Goal: Transaction & Acquisition: Purchase product/service

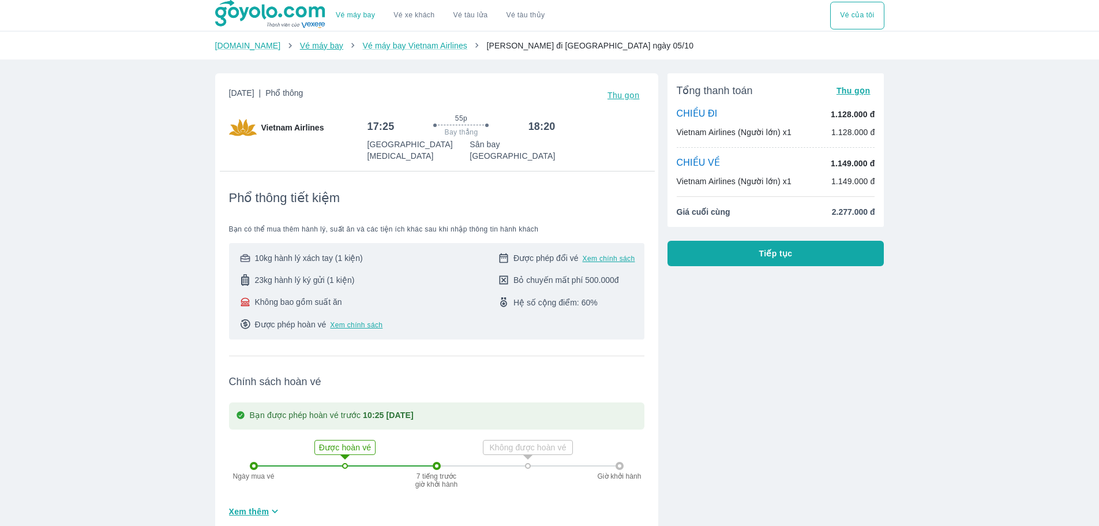
click at [300, 44] on link "Vé máy bay" at bounding box center [321, 45] width 43 height 9
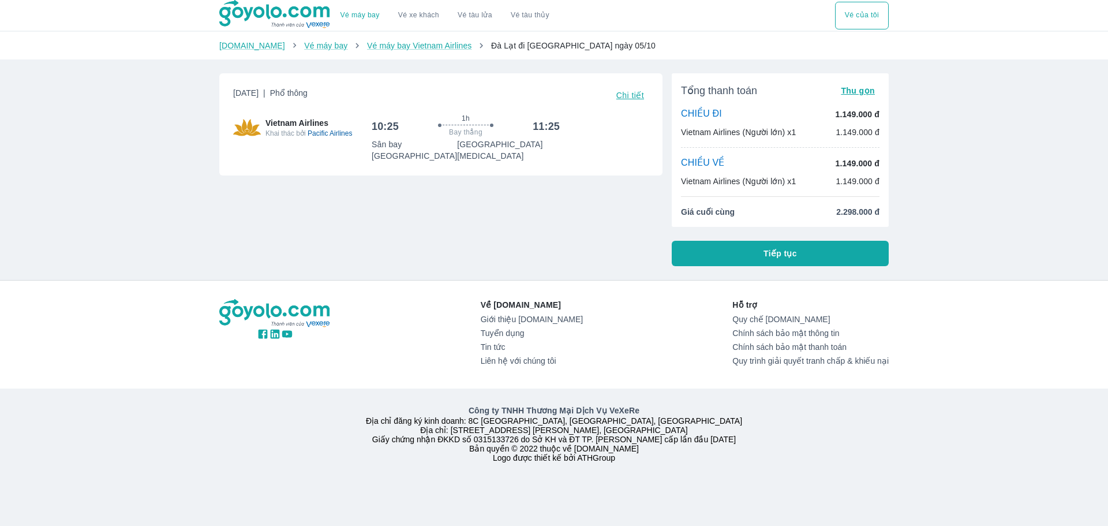
click at [631, 93] on span "Chi tiết" at bounding box center [630, 95] width 28 height 9
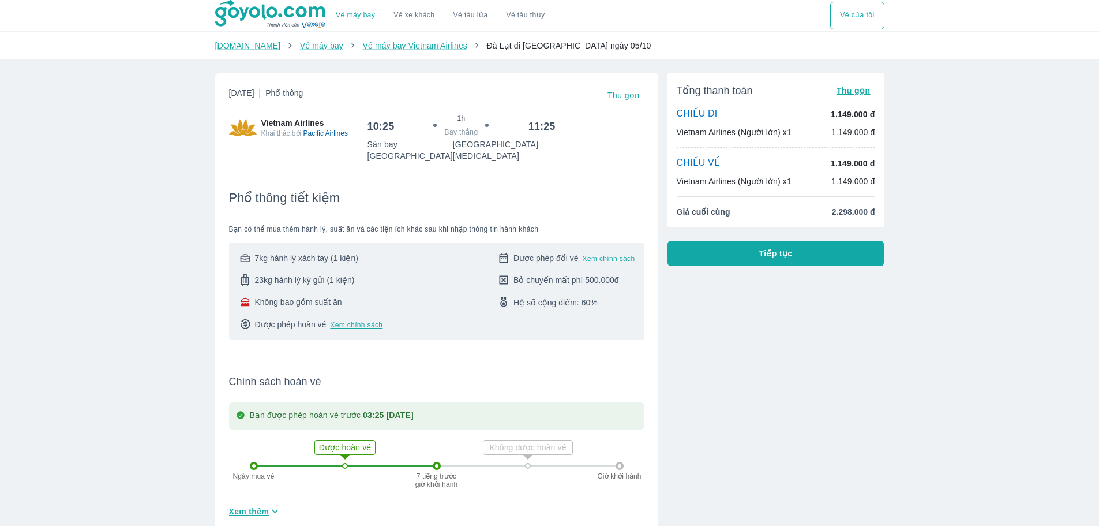
click at [338, 296] on span "Không bao gồm suất ăn" at bounding box center [297, 302] width 87 height 12
click at [307, 47] on link "Vé máy bay" at bounding box center [321, 45] width 43 height 9
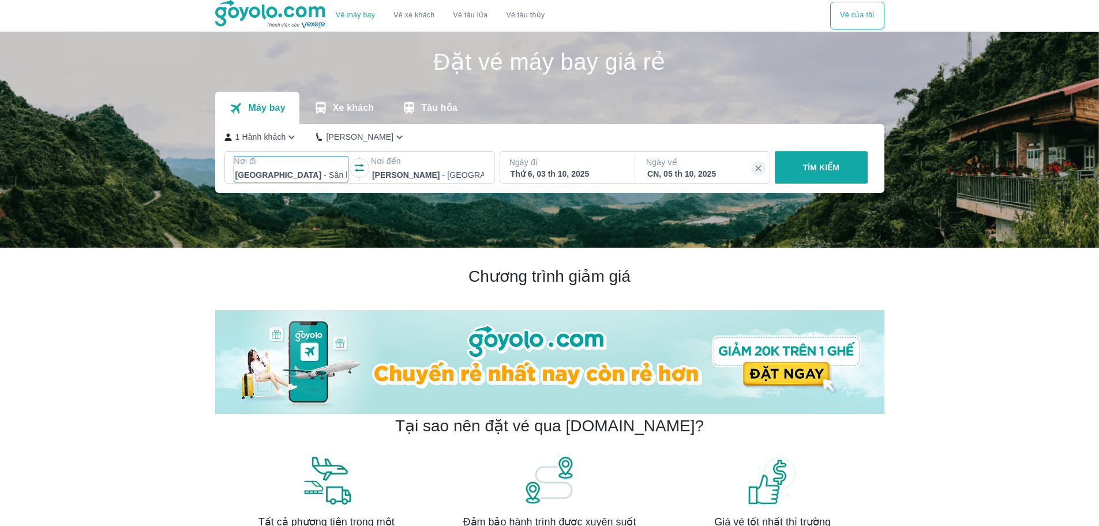
click at [335, 179] on div at bounding box center [291, 175] width 112 height 14
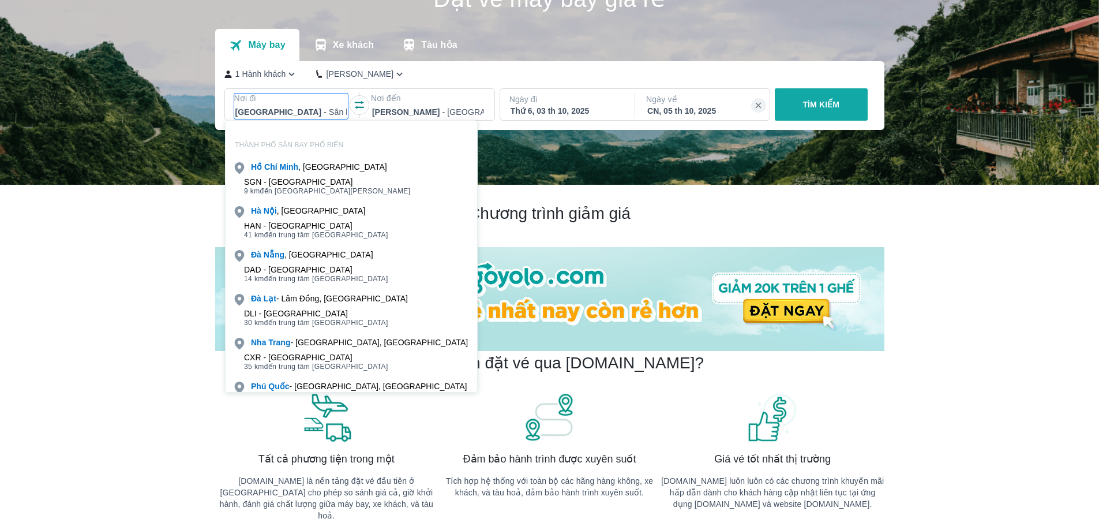
scroll to position [66, 0]
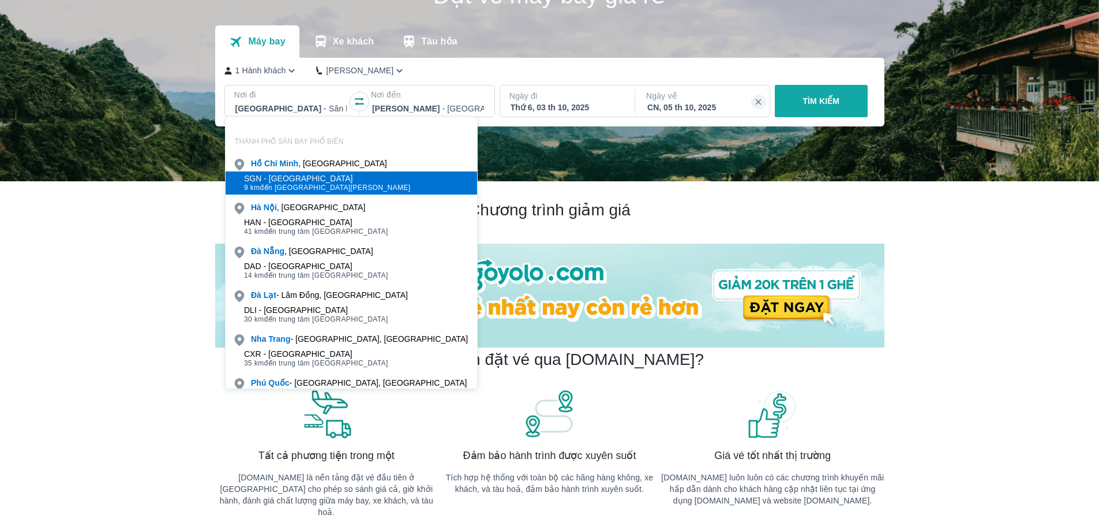
click at [330, 183] on span "9 km đến trung tâm Hồ Chí Minh" at bounding box center [327, 187] width 167 height 9
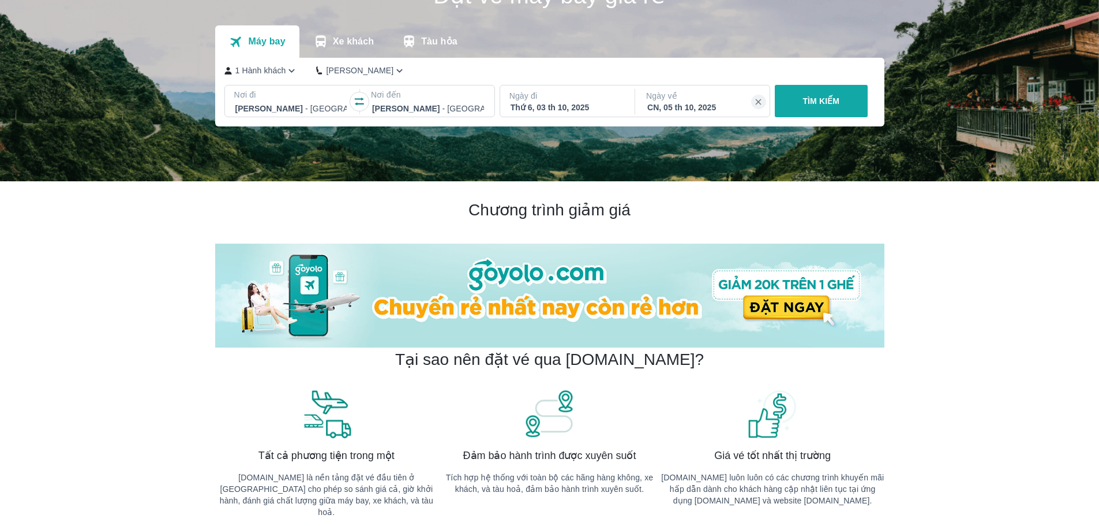
click at [428, 110] on div at bounding box center [428, 109] width 112 height 14
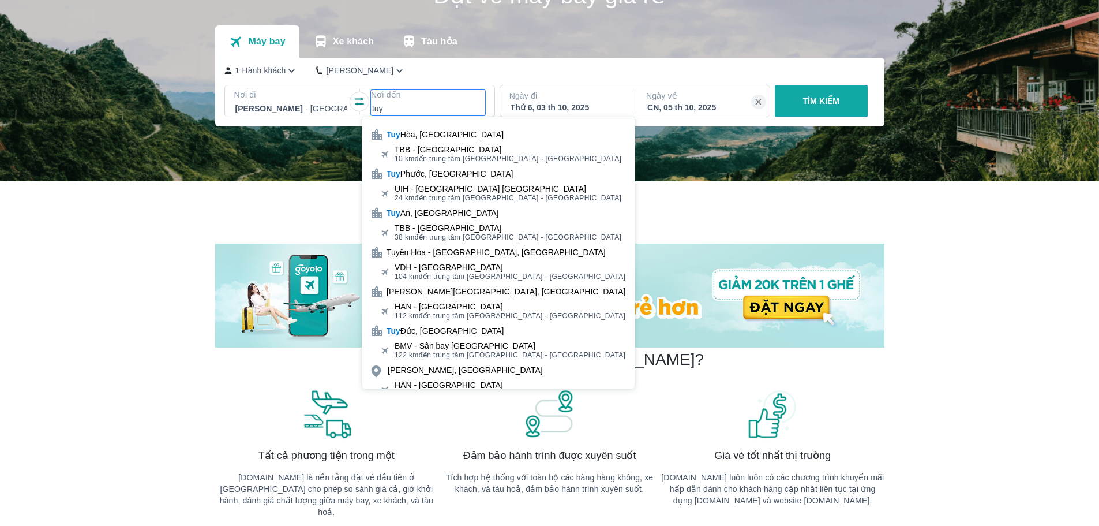
type input "tuy"
click at [473, 148] on div "TBB - Sân bay Tuy Hòa" at bounding box center [508, 149] width 227 height 9
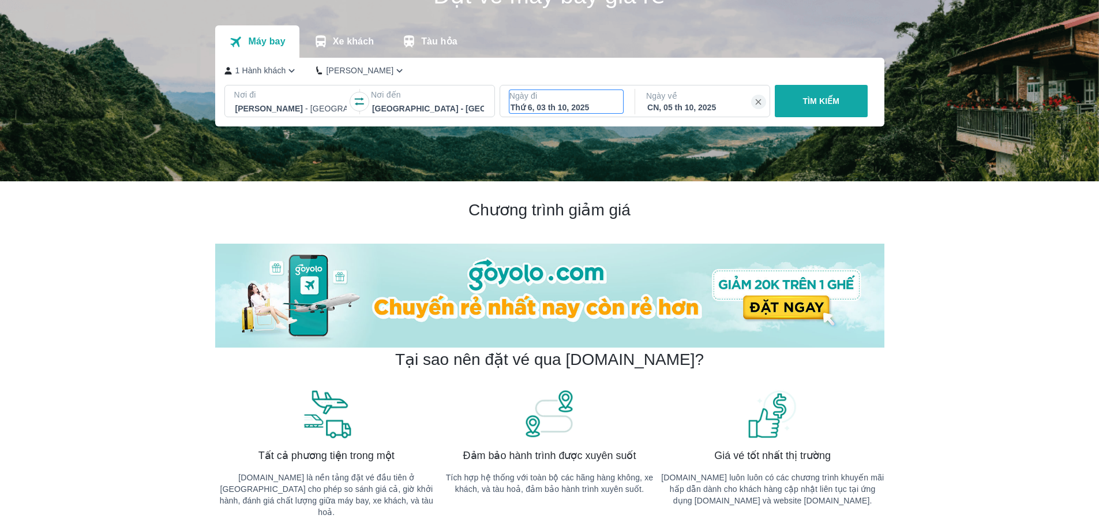
click at [574, 110] on div "Thứ 6, 03 th 10, 2025" at bounding box center [567, 108] width 112 height 12
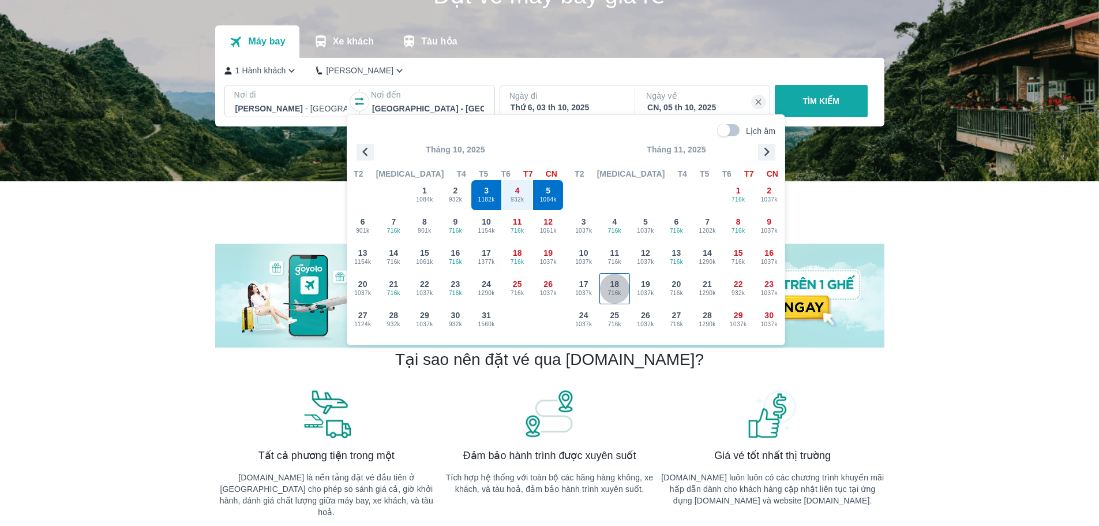
click at [619, 283] on span "18" at bounding box center [614, 284] width 9 height 12
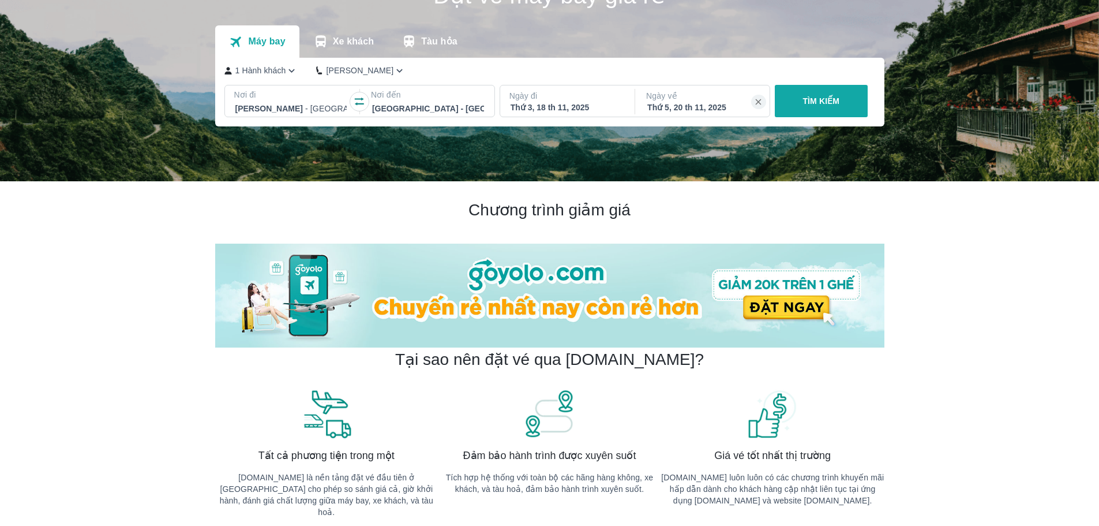
click at [799, 113] on button "TÌM KIẾM" at bounding box center [821, 101] width 93 height 32
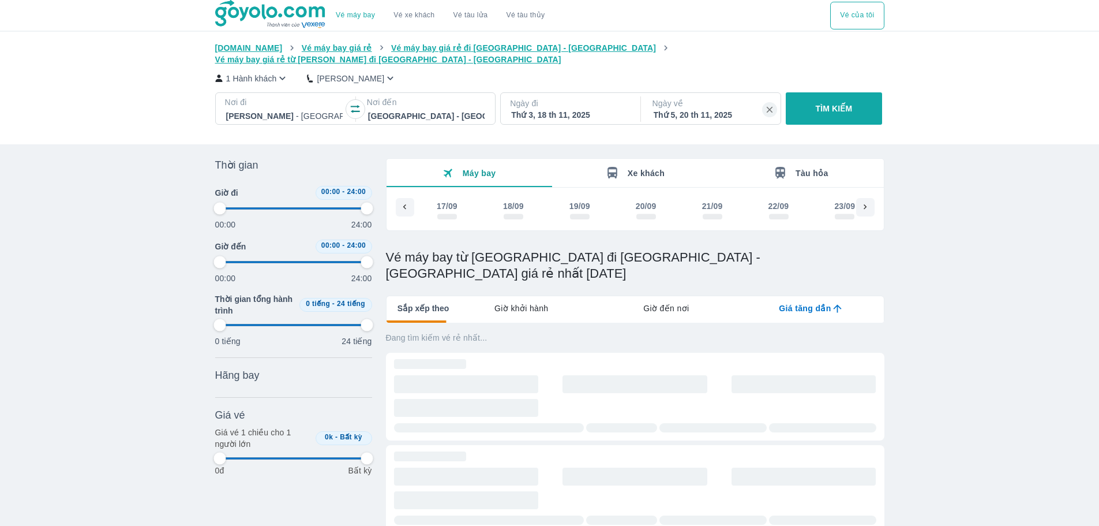
scroll to position [0, 4047]
type input "97.9166666666667"
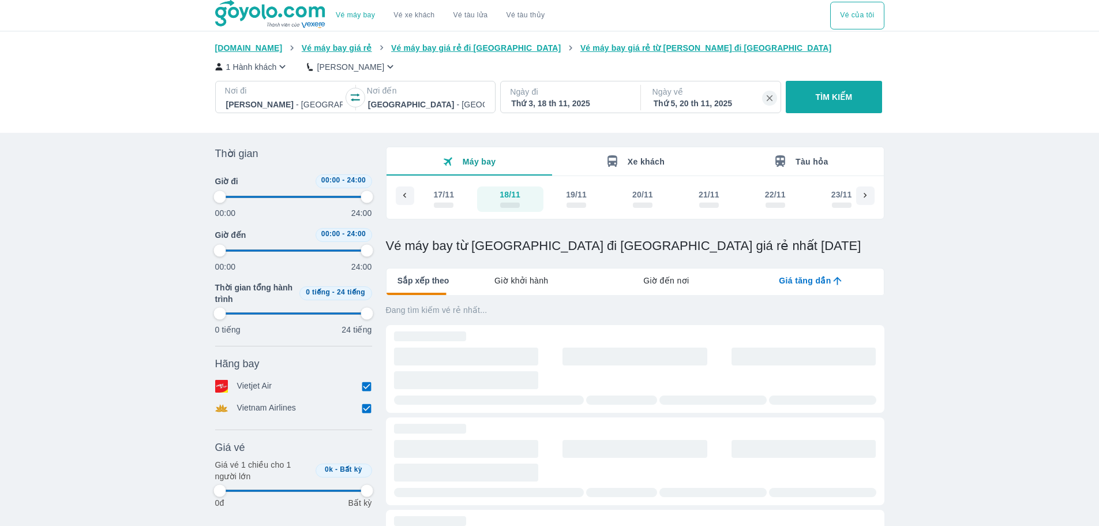
type input "97.9166666666667"
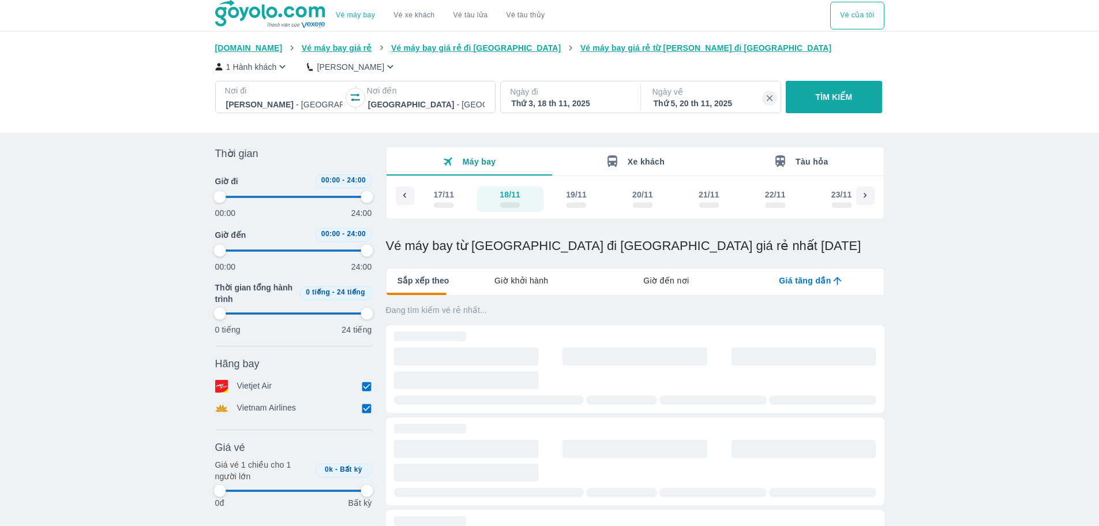
type input "97.9166666666667"
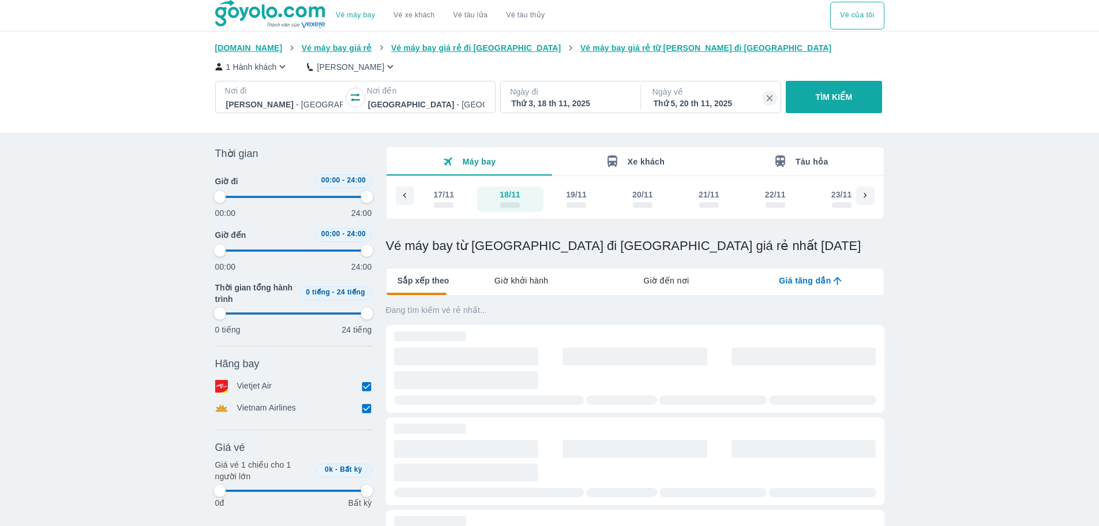
type input "97.9166666666667"
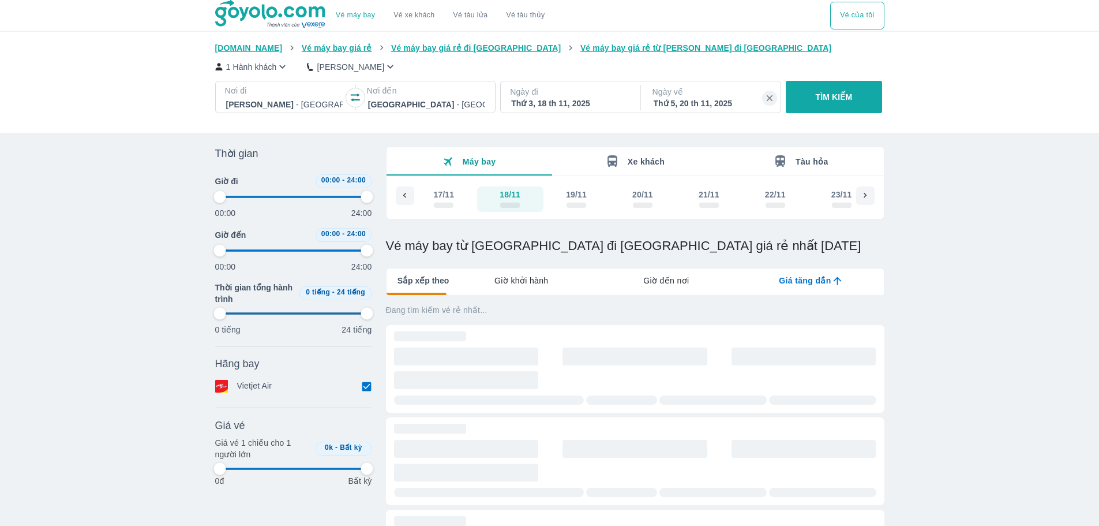
type input "97.9166666666667"
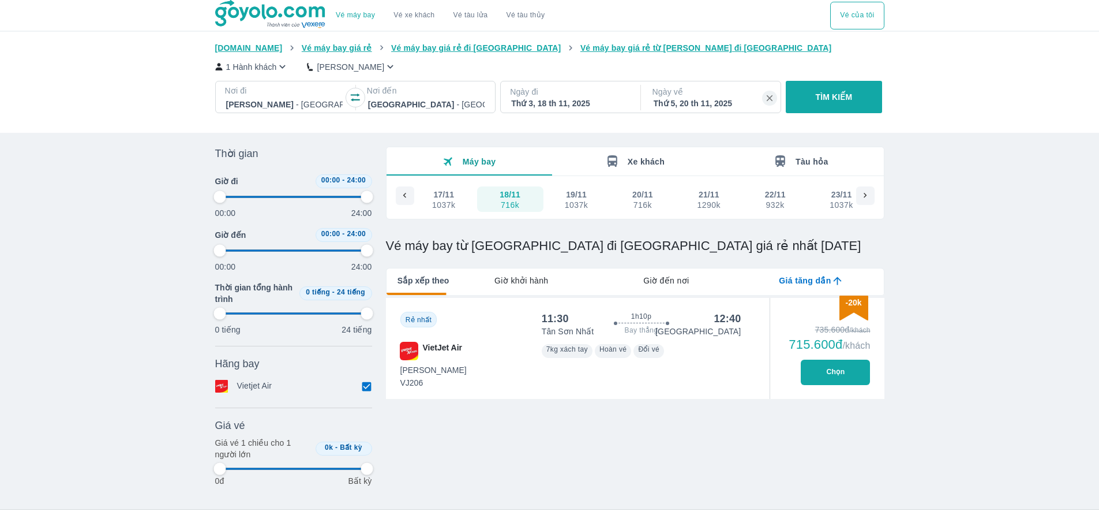
type input "97.9166666666667"
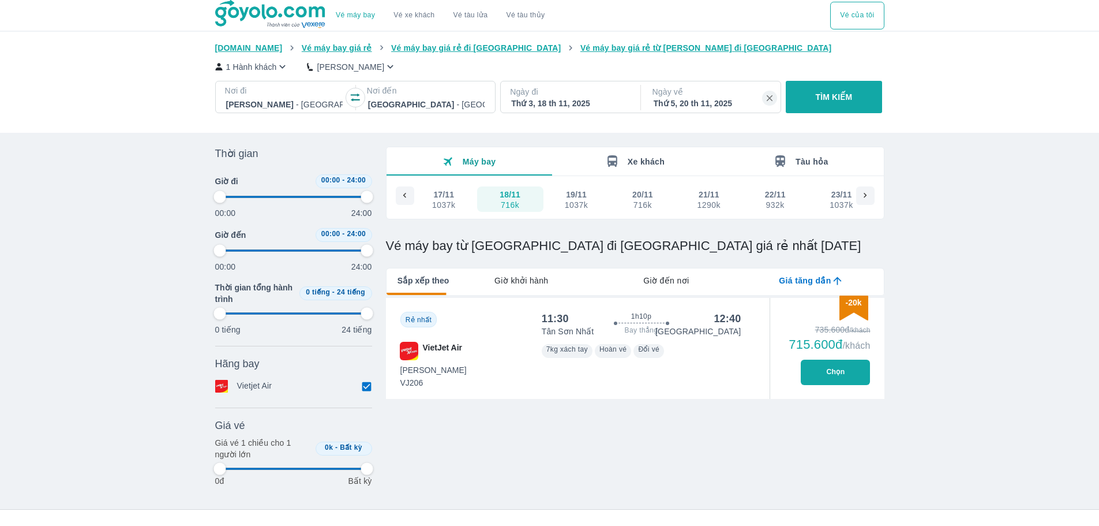
type input "97.9166666666667"
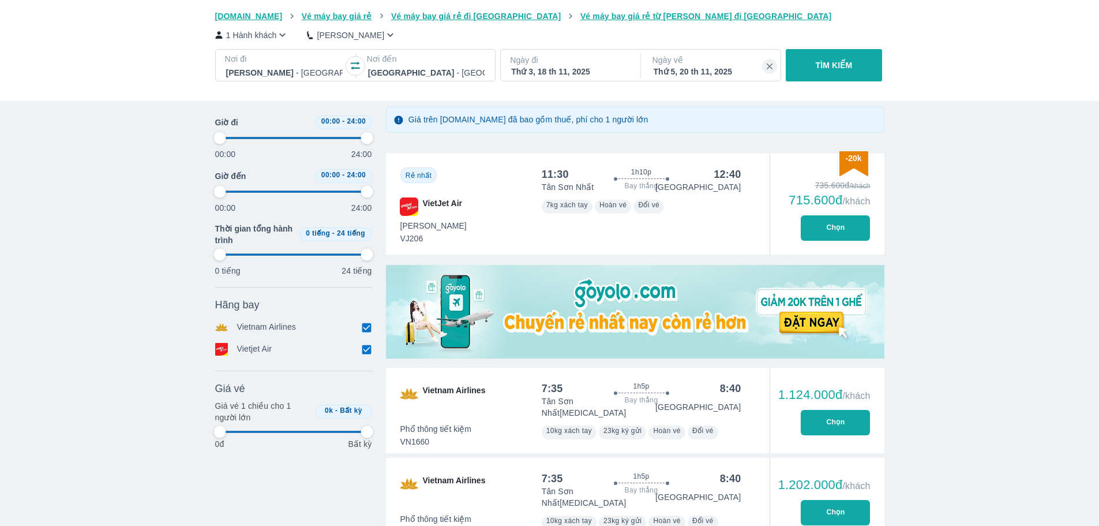
scroll to position [231, 0]
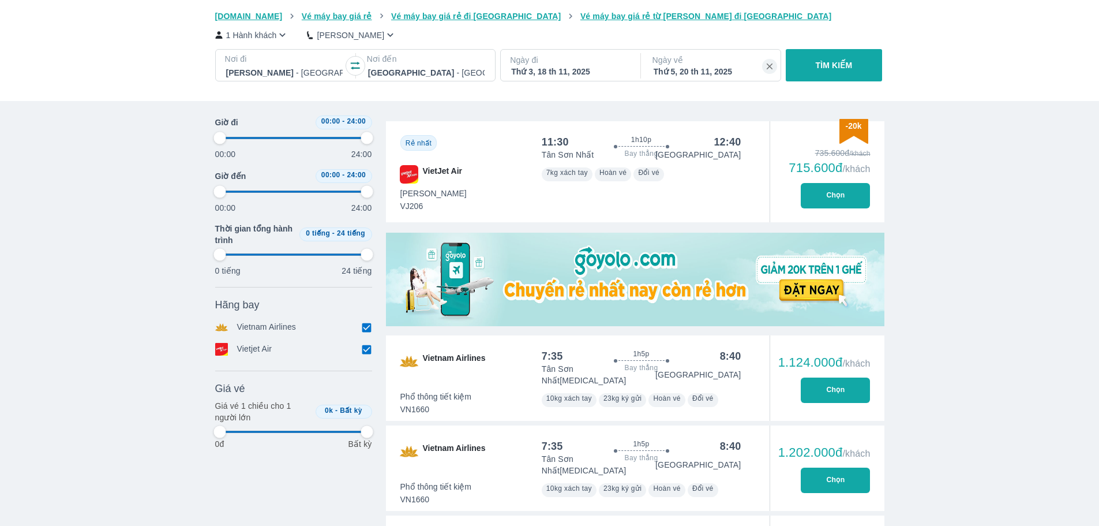
type input "97.9166666666667"
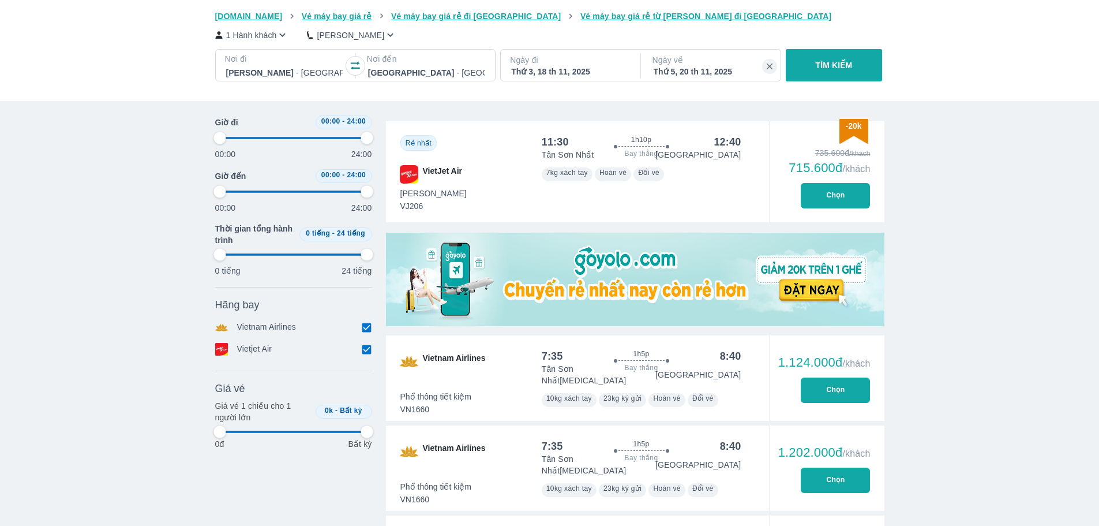
type input "97.9166666666667"
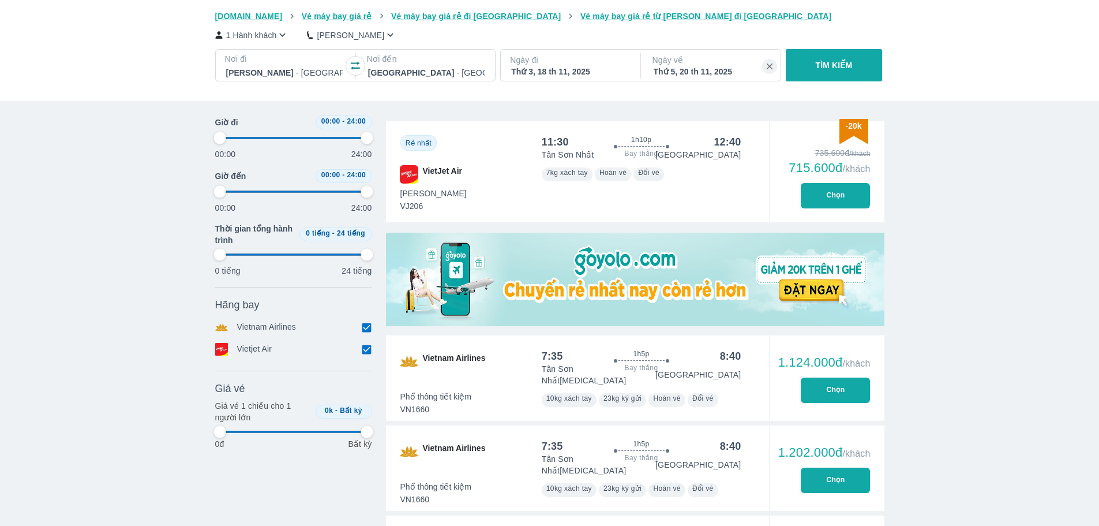
type input "97.9166666666667"
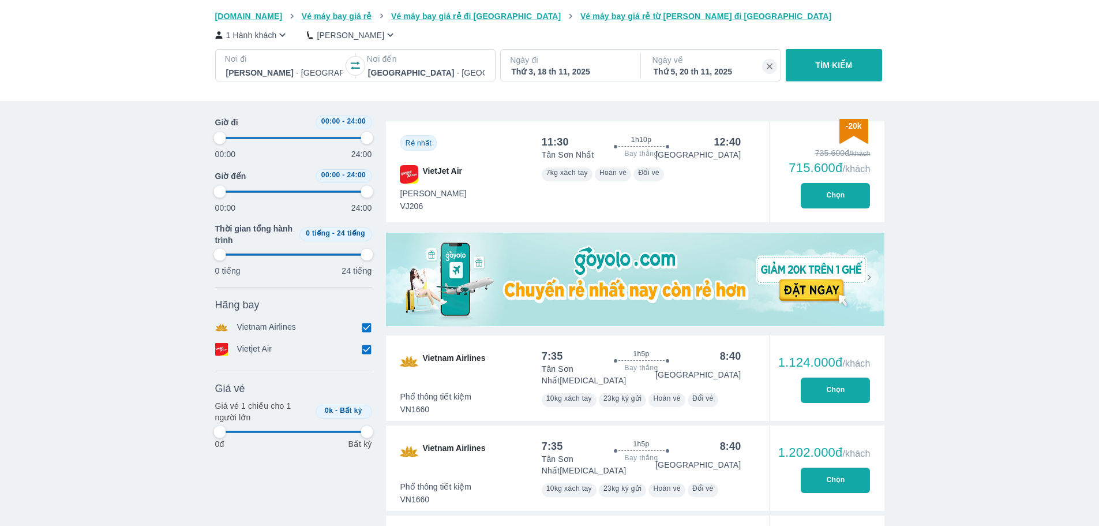
type input "97.9166666666667"
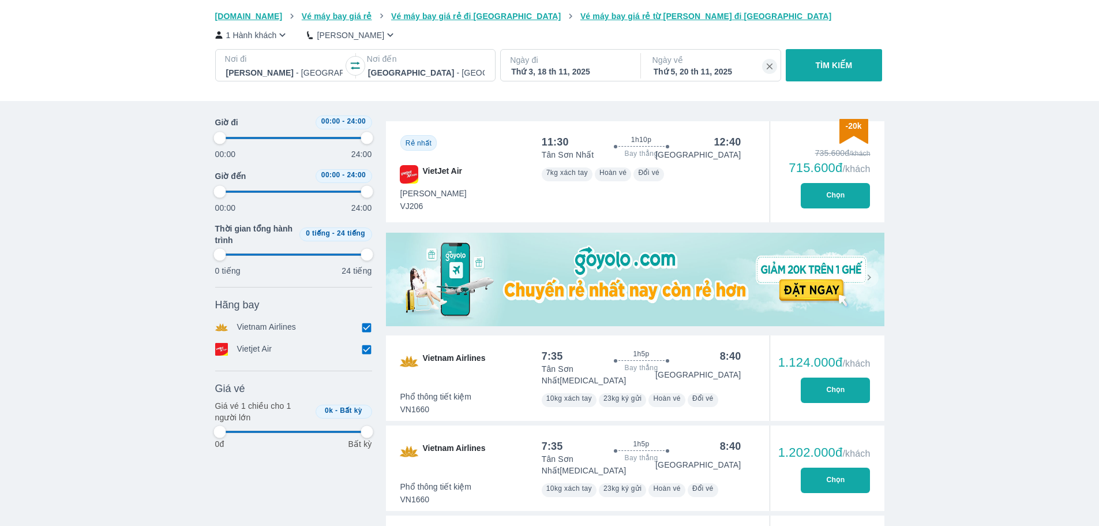
type input "97.9166666666667"
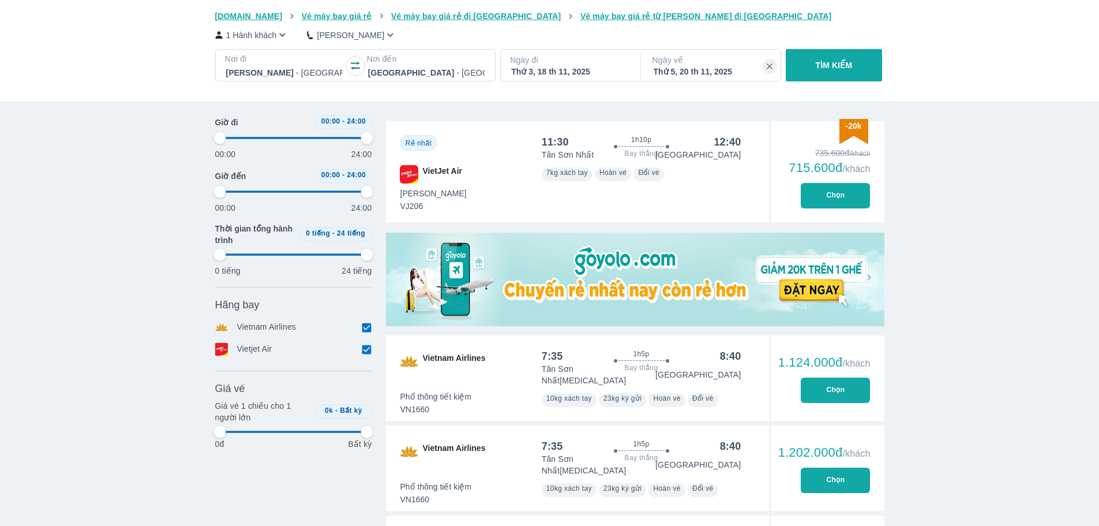
type input "97.9166666666667"
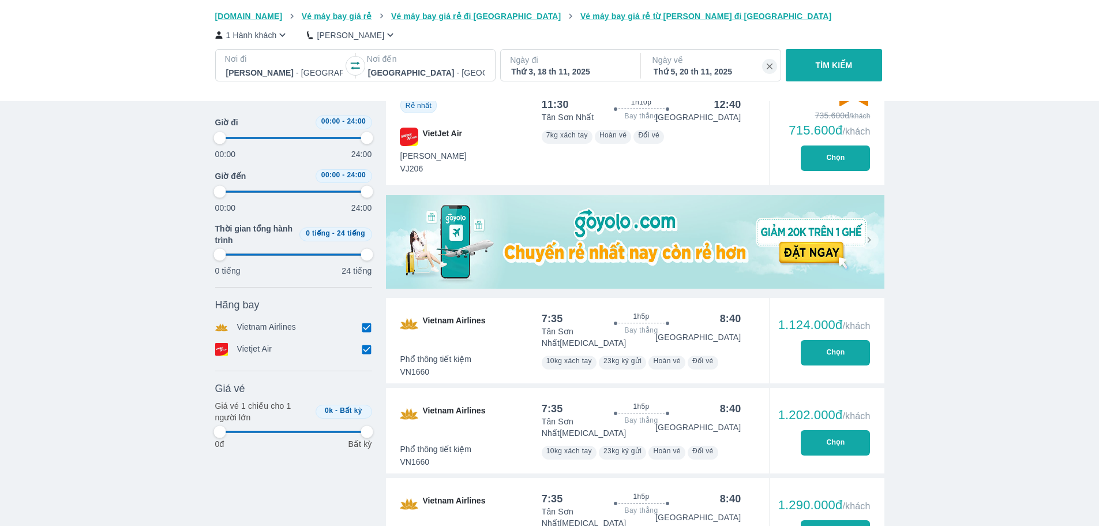
scroll to position [289, 0]
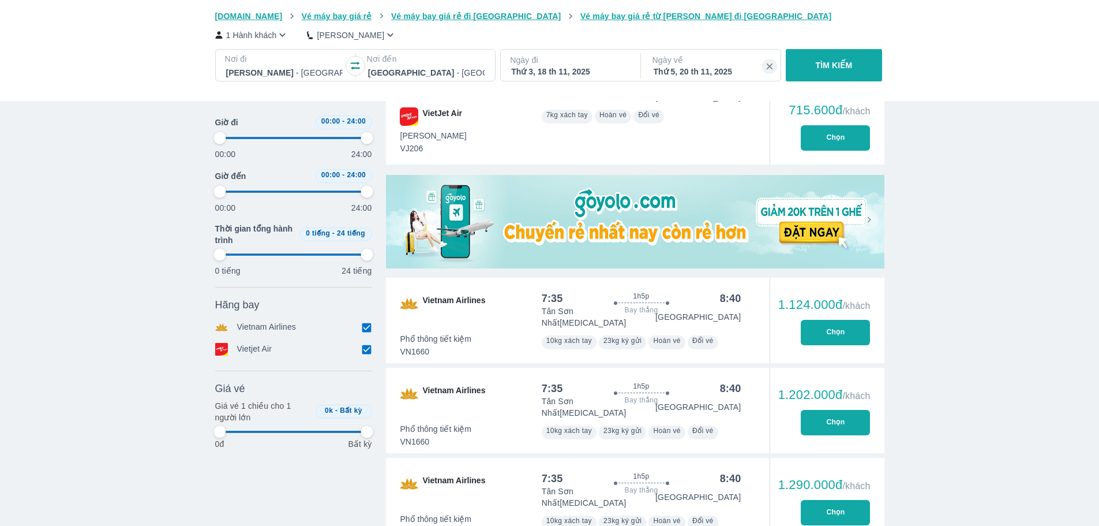
type input "97.9166666666667"
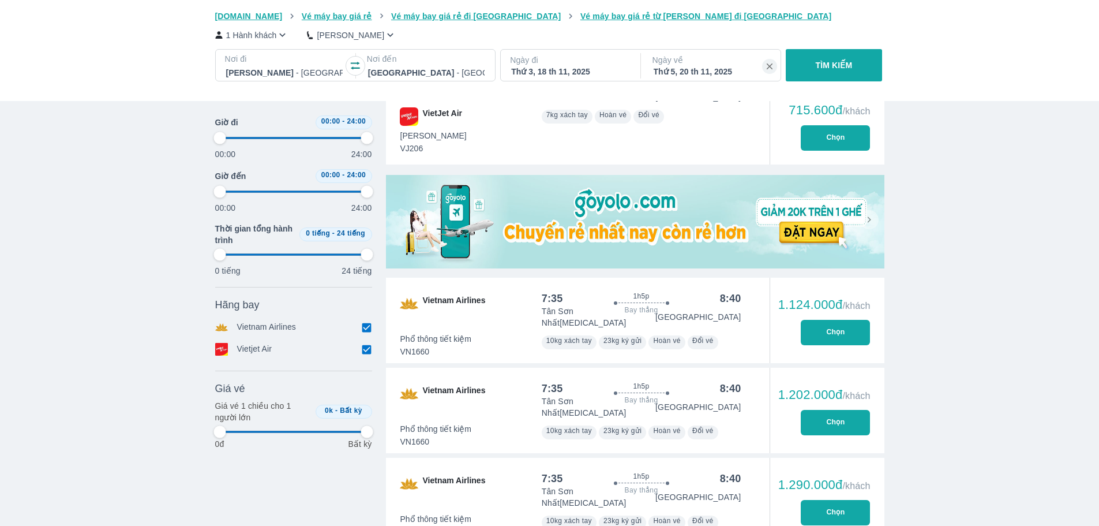
type input "97.9166666666667"
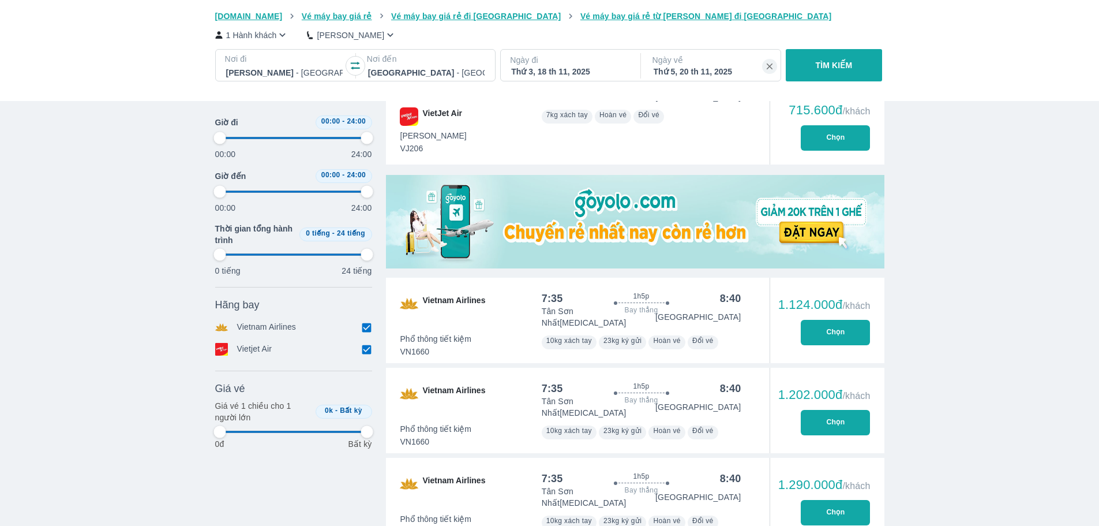
type input "97.9166666666667"
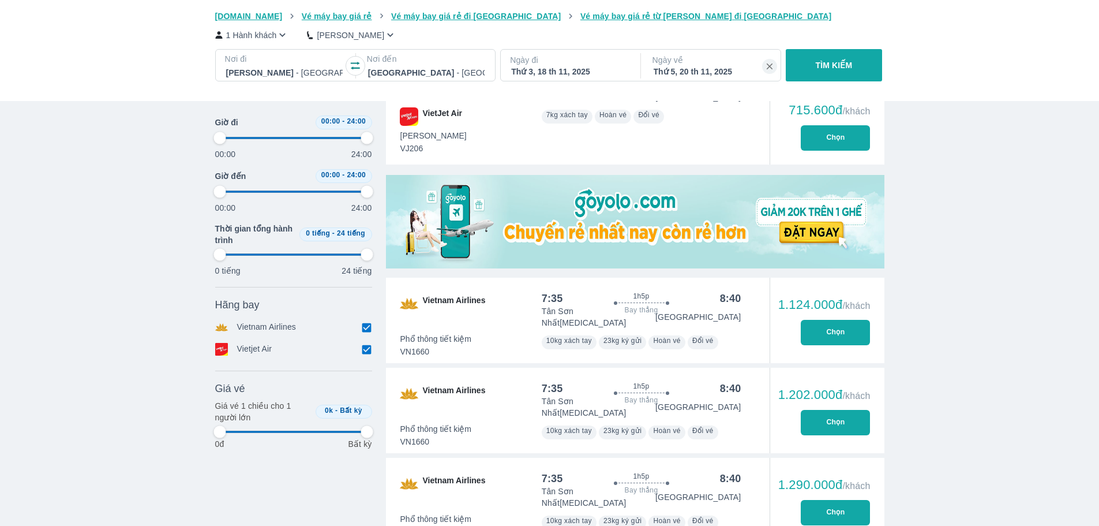
type input "97.9166666666667"
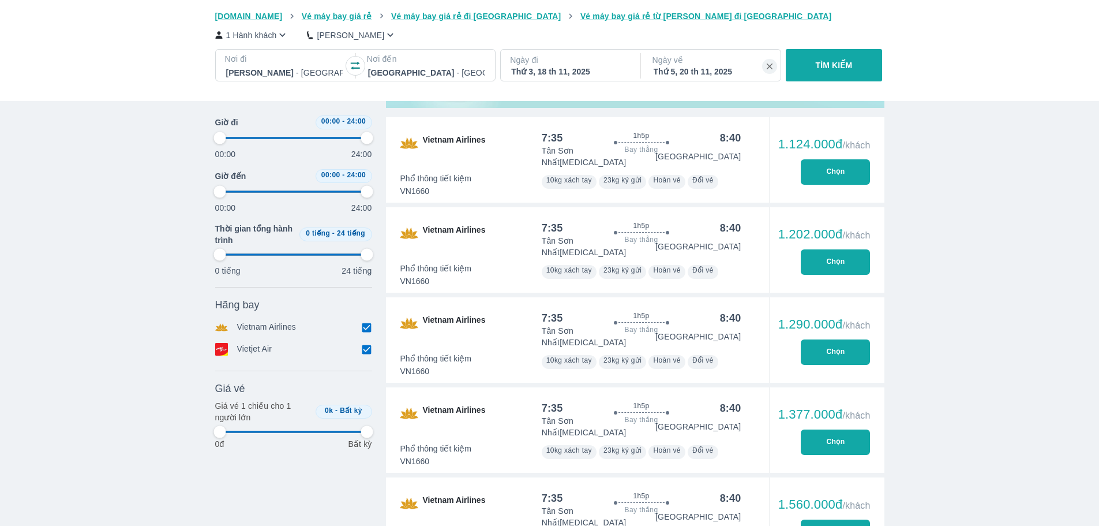
type input "97.9166666666667"
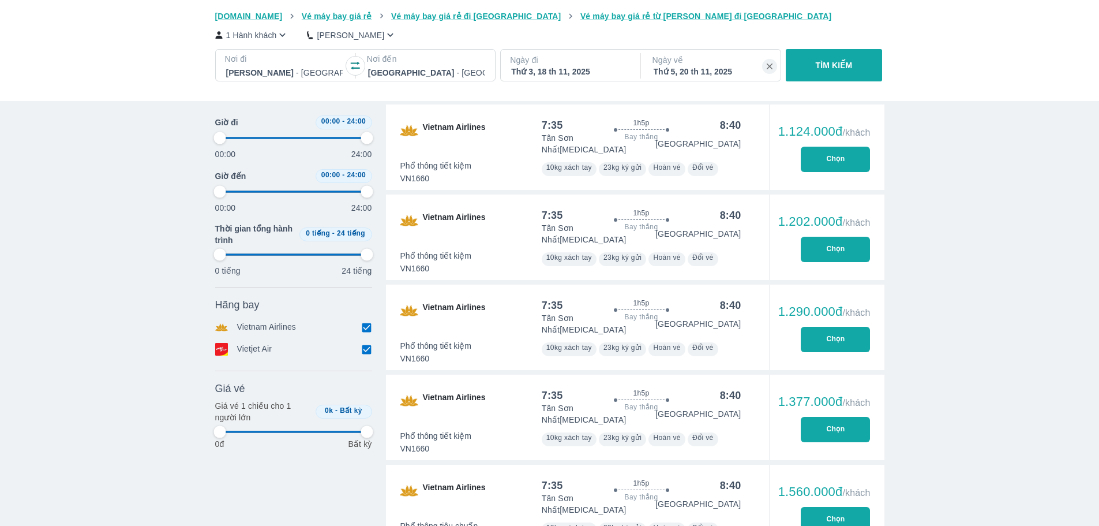
type input "97.9166666666667"
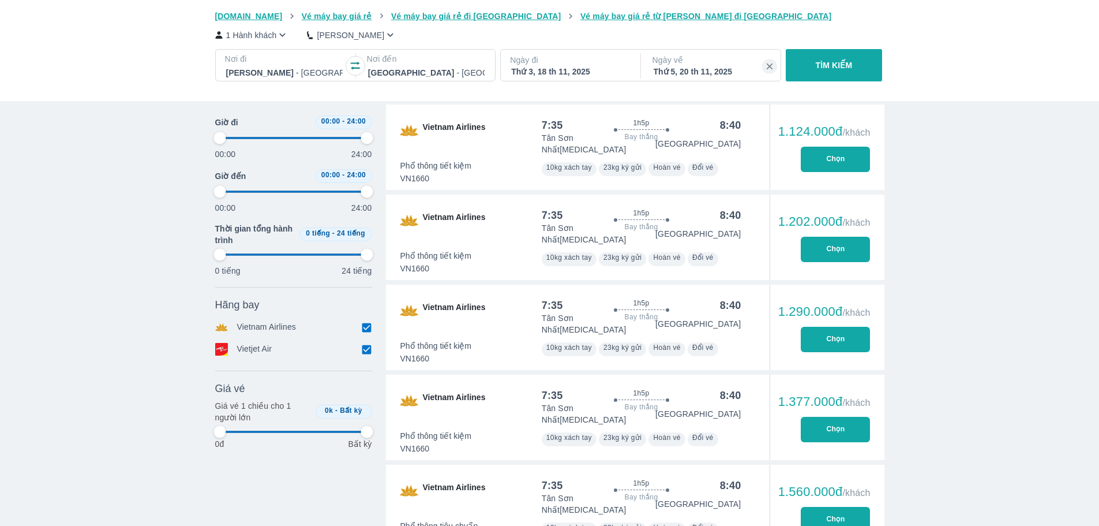
type input "97.9166666666667"
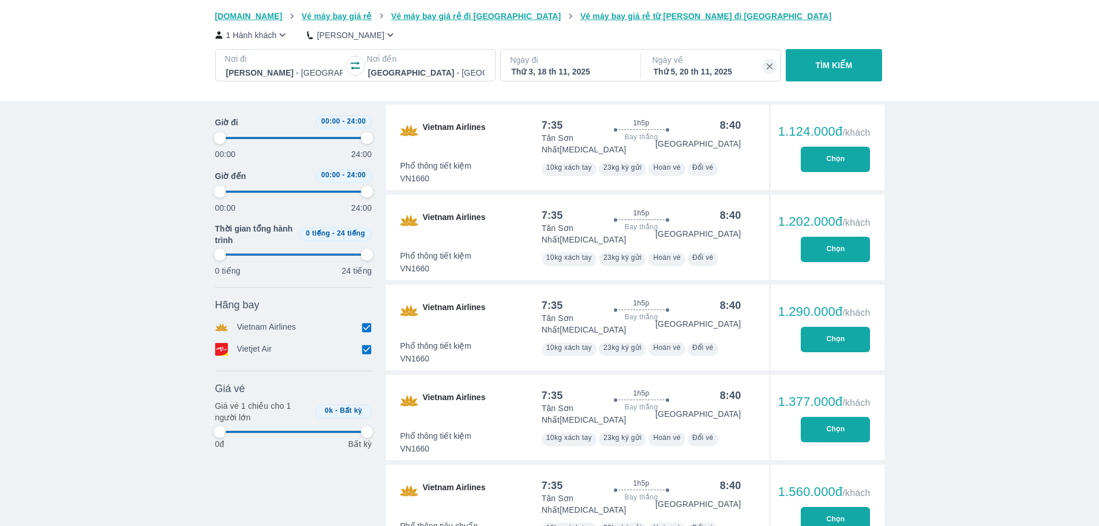
type input "97.9166666666667"
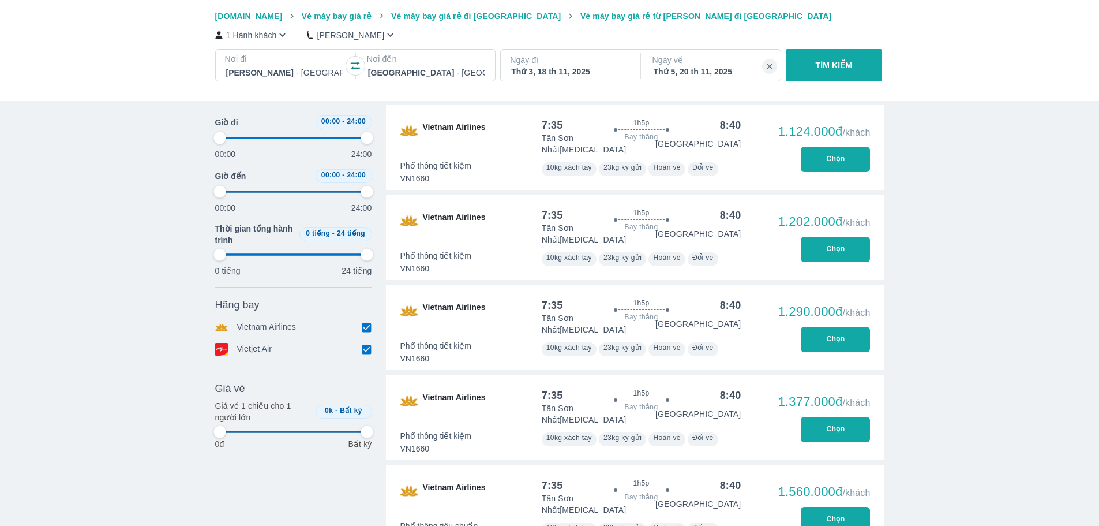
click at [545, 132] on div "7:35" at bounding box center [552, 125] width 21 height 14
type input "97.9166666666667"
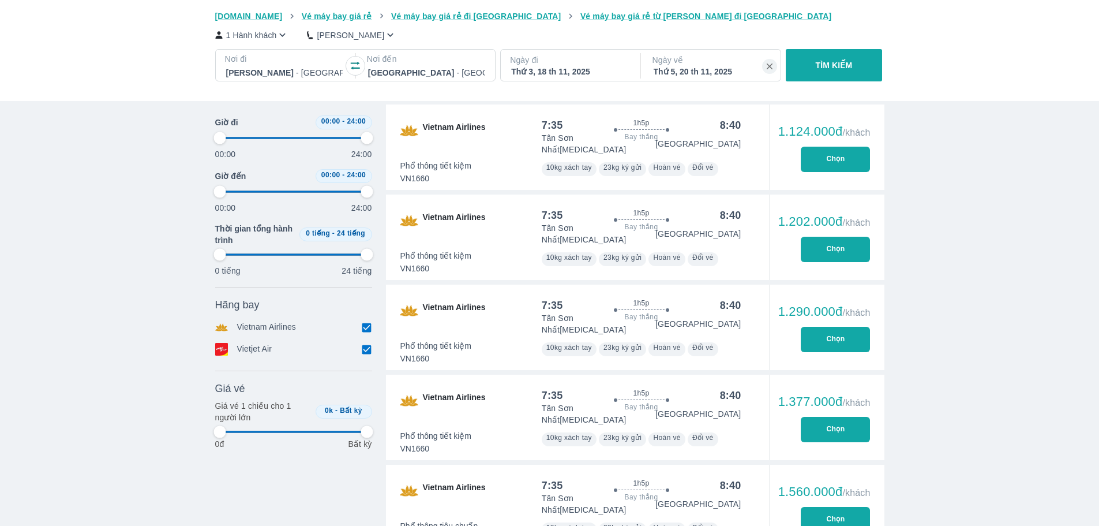
type input "97.9166666666667"
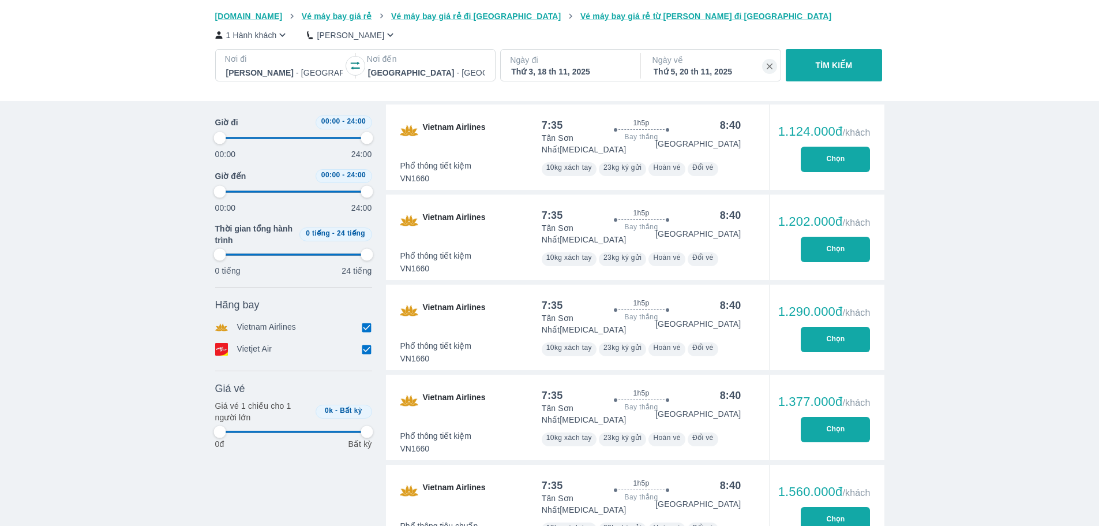
click at [831, 155] on button "Chọn" at bounding box center [835, 159] width 69 height 25
type input "97.9166666666667"
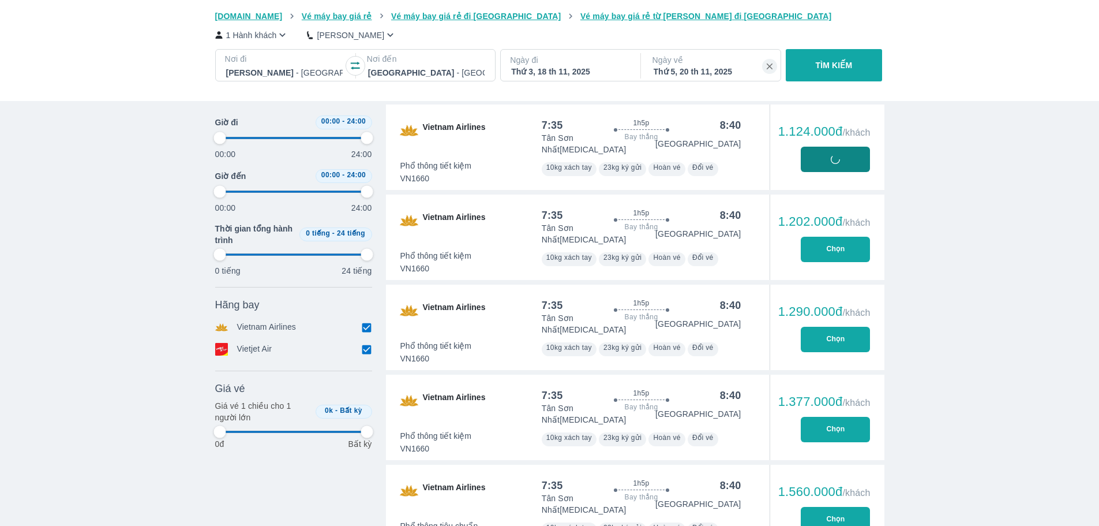
type input "97.9166666666667"
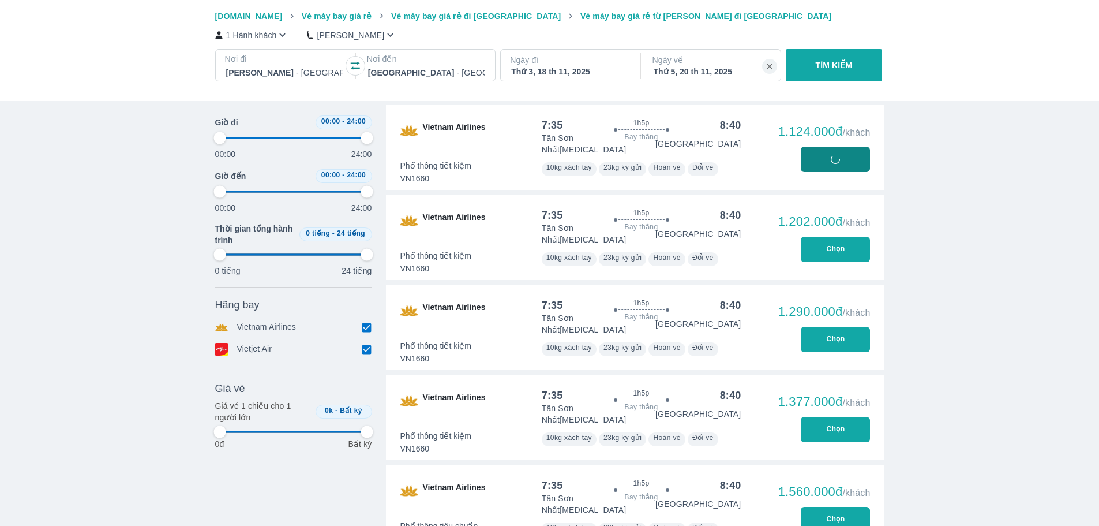
type input "97.9166666666667"
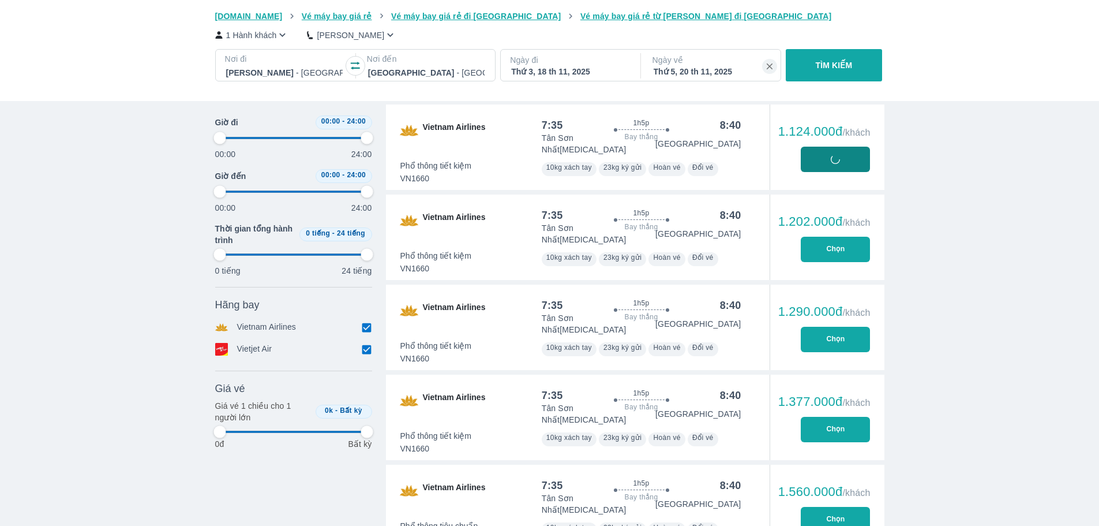
type input "97.9166666666667"
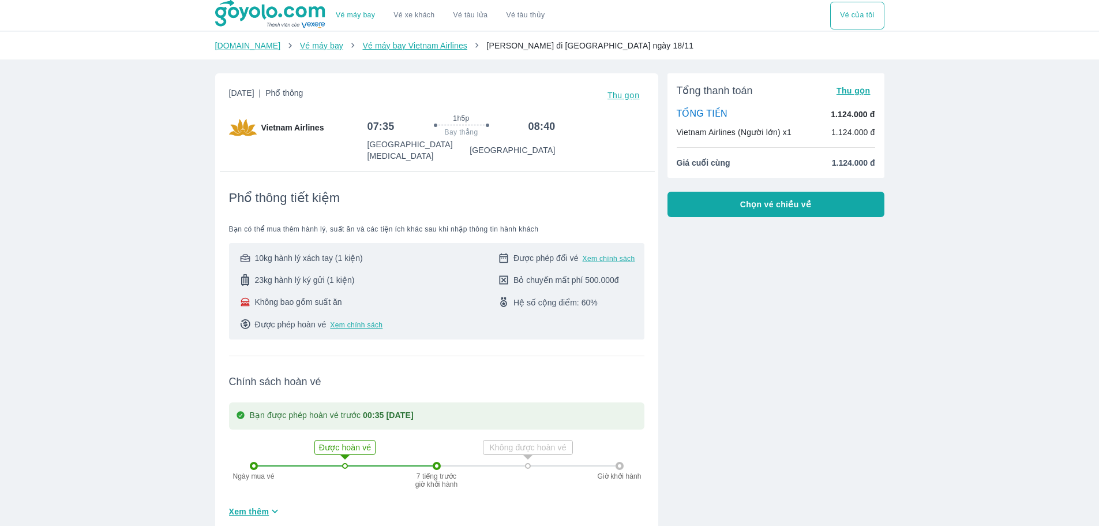
click at [422, 47] on link "Vé máy bay Vietnam Airlines" at bounding box center [414, 45] width 105 height 9
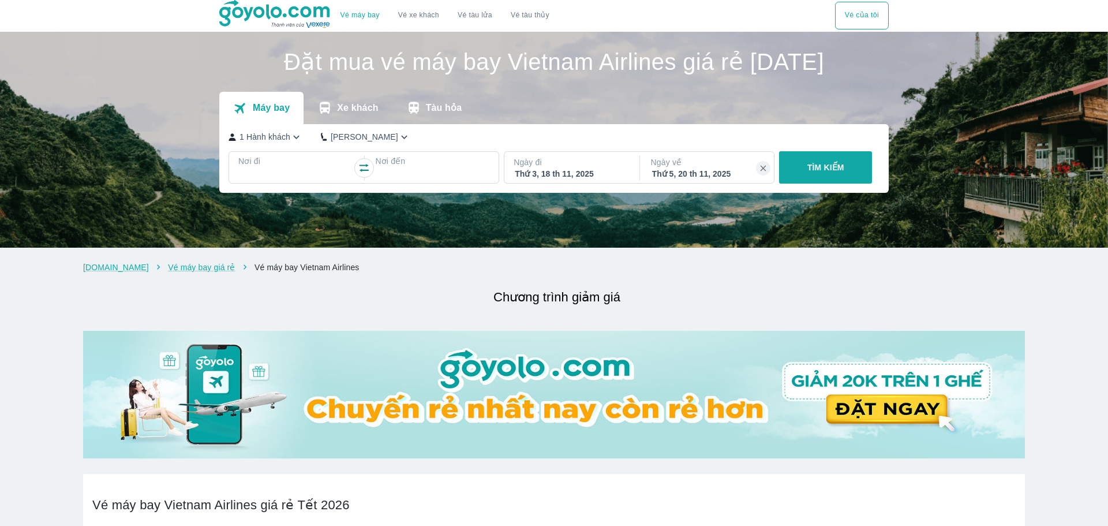
click at [838, 10] on button "Vé của tôi" at bounding box center [862, 16] width 54 height 28
